Goal: Transaction & Acquisition: Purchase product/service

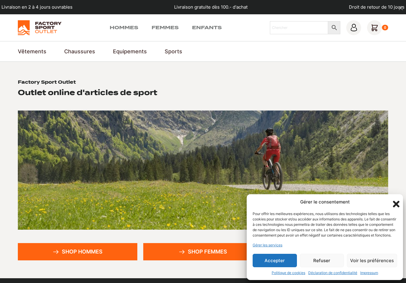
click at [281, 258] on button "Accepter" at bounding box center [275, 259] width 44 height 13
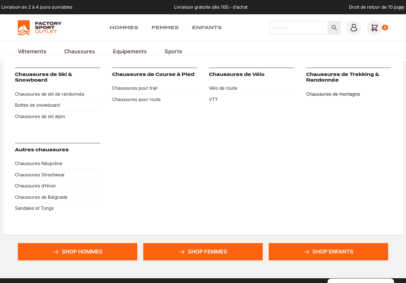
click at [337, 98] on link "Chaussures de montagne" at bounding box center [348, 93] width 85 height 11
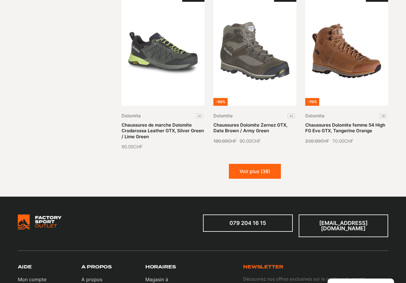
scroll to position [643, 0]
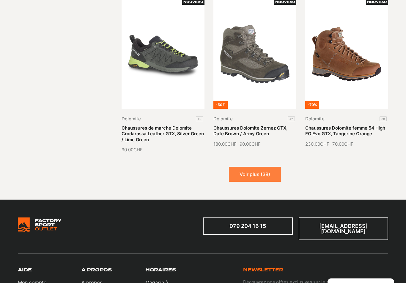
click at [259, 176] on button "Voir plus (38)" at bounding box center [255, 174] width 52 height 15
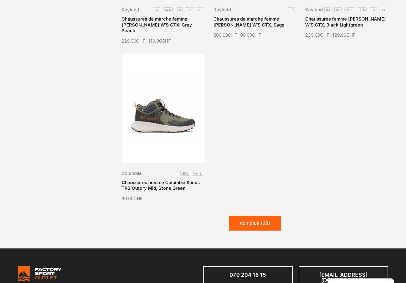
scroll to position [1236, 0]
click at [252, 230] on button "Voir plus (28)" at bounding box center [255, 222] width 52 height 15
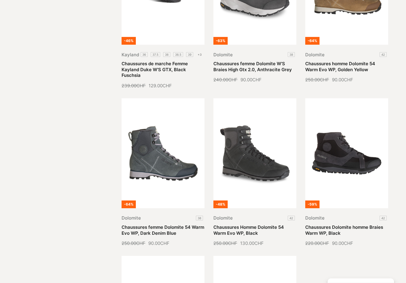
scroll to position [1518, 0]
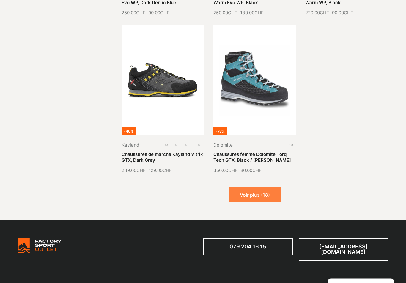
click at [262, 200] on button "Voir plus (18)" at bounding box center [254, 194] width 51 height 15
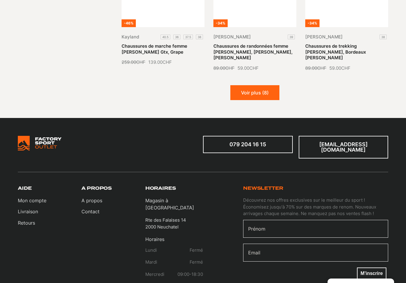
scroll to position [2333, 0]
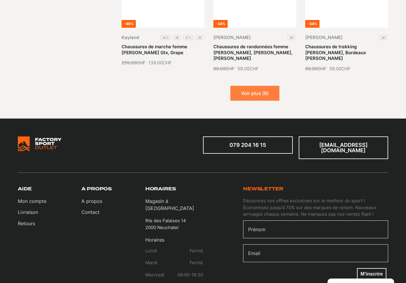
click at [261, 95] on button "Voir plus (8)" at bounding box center [255, 93] width 49 height 15
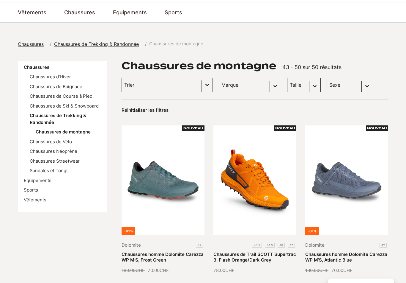
scroll to position [0, 0]
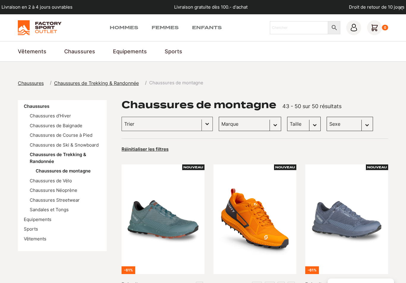
click at [341, 127] on select "Sexe Femmes (27) Hommes (22) Enfants (1)" at bounding box center [350, 124] width 46 height 14
select select "hommes"
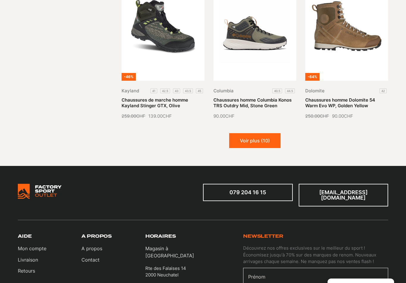
scroll to position [682, 0]
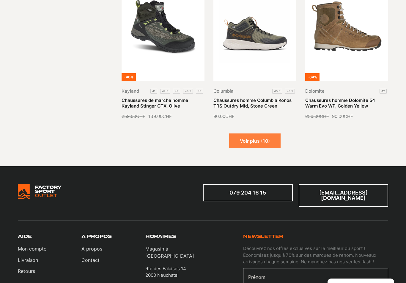
click at [264, 142] on button "Voir plus (10)" at bounding box center [254, 140] width 51 height 15
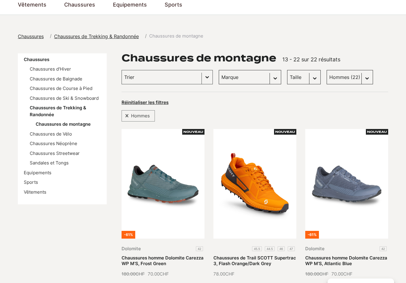
scroll to position [42, 0]
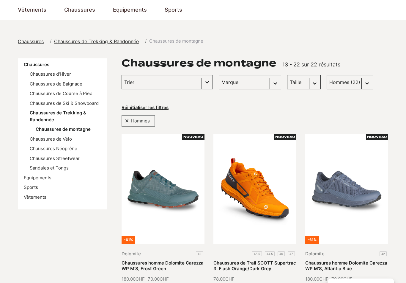
click at [288, 82] on select "Taille 43 (4) 45.5 (5) 40.5 (3) 42.5 (4) 43.5 (4) 45 (4) 46 (4) 37.5 (0) 40 (2)…" at bounding box center [304, 82] width 34 height 14
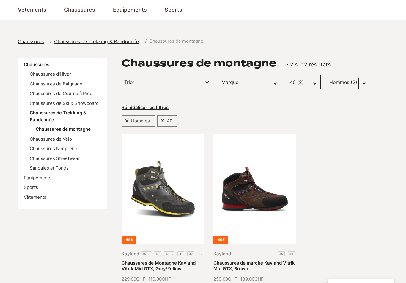
click at [385, 111] on div "Selection Hommes 40" at bounding box center [255, 118] width 267 height 15
click at [292, 83] on select "Taille 43 (4) 45.5 (5) 40.5 (3) 42.5 (4) 43.5 (4) 45 (4) 46 (4) 37.5 (0) 40 (2)…" at bounding box center [304, 82] width 34 height 14
select select "40-5"
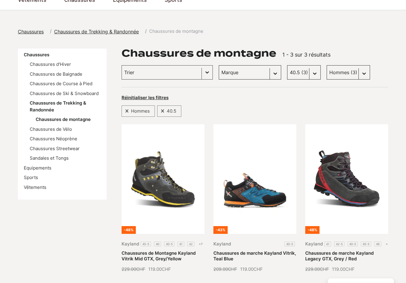
scroll to position [54, 0]
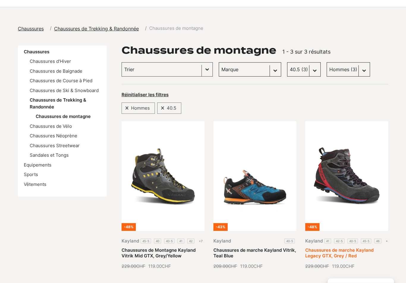
click at [352, 247] on link "Chaussures de marche Kayland Legacy GTX, Grey / Red" at bounding box center [340, 253] width 68 height 12
